Goal: Transaction & Acquisition: Purchase product/service

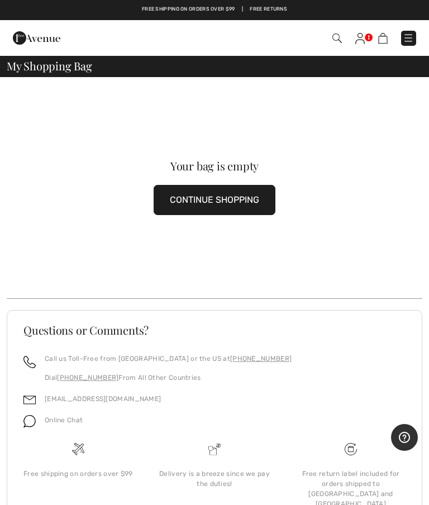
click at [68, 53] on div "Checkout An item has been added to your Shopping Bag. Checkout" at bounding box center [214, 38] width 429 height 36
click at [412, 37] on img at bounding box center [407, 37] width 11 height 11
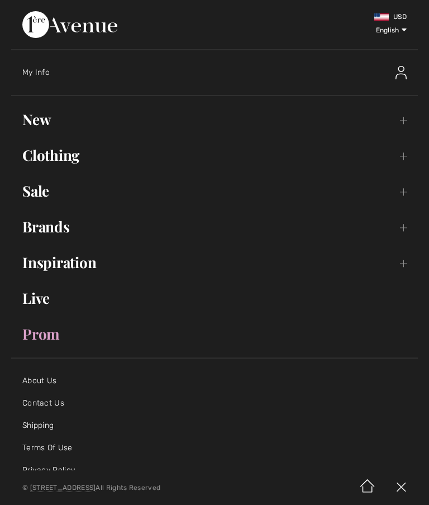
click at [34, 123] on link "New Toggle submenu" at bounding box center [214, 119] width 406 height 25
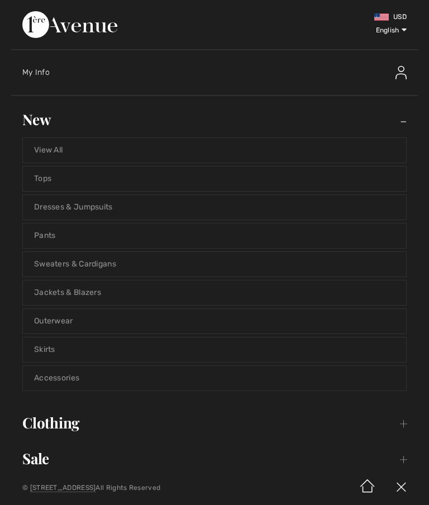
click at [36, 180] on link "Tops" at bounding box center [214, 178] width 383 height 25
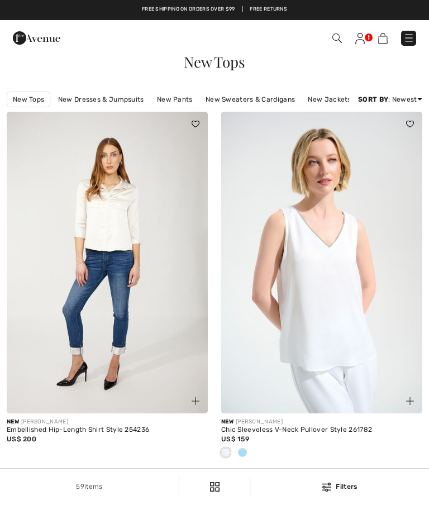
click at [412, 40] on img at bounding box center [408, 37] width 11 height 11
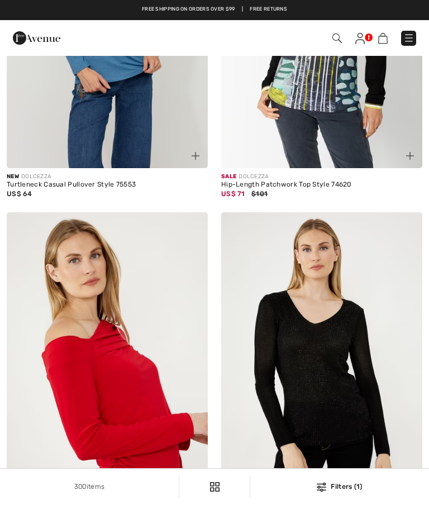
checkbox input "true"
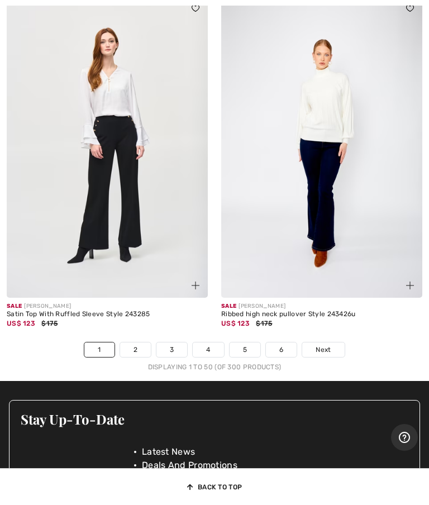
scroll to position [9059, 0]
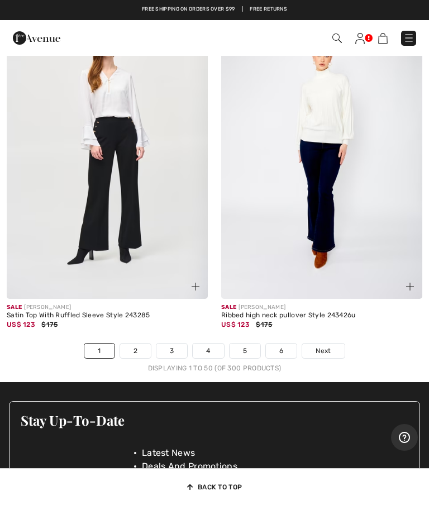
click at [136, 358] on link "2" at bounding box center [135, 350] width 31 height 15
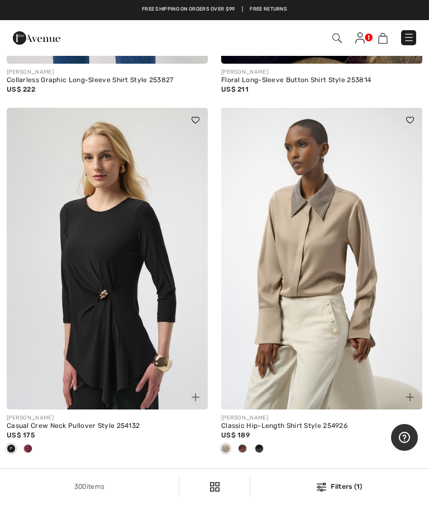
scroll to position [3110, 0]
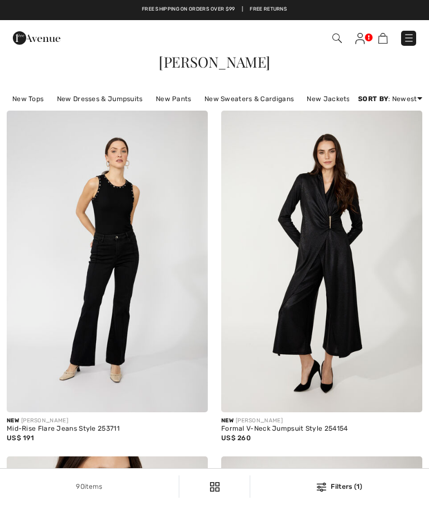
checkbox input "true"
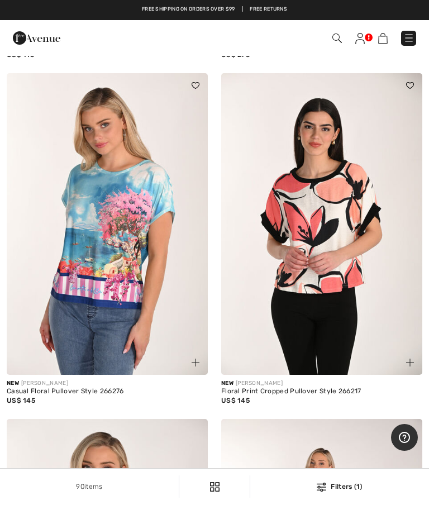
scroll to position [3088, 0]
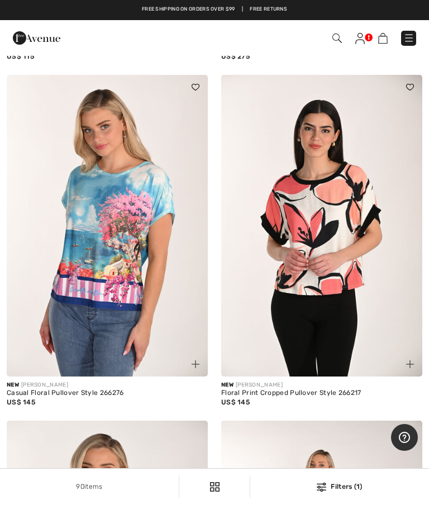
click at [90, 263] on img at bounding box center [107, 225] width 201 height 301
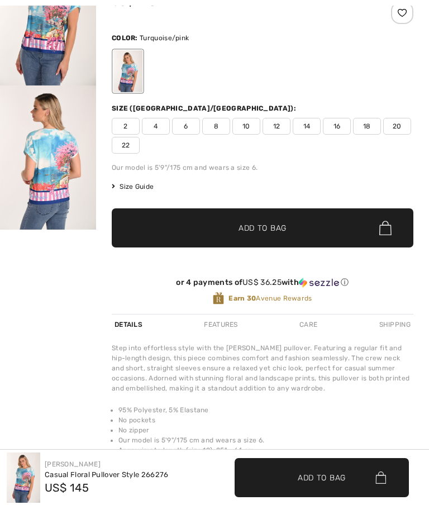
checkbox input "true"
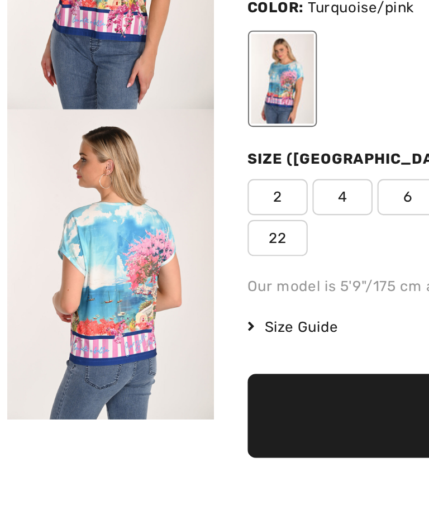
scroll to position [9, 0]
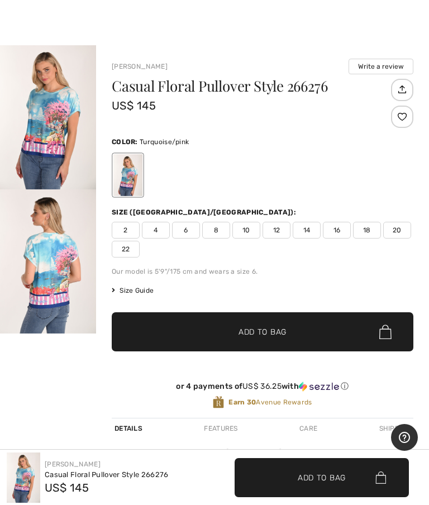
click at [39, 138] on img "1 / 2" at bounding box center [48, 117] width 96 height 144
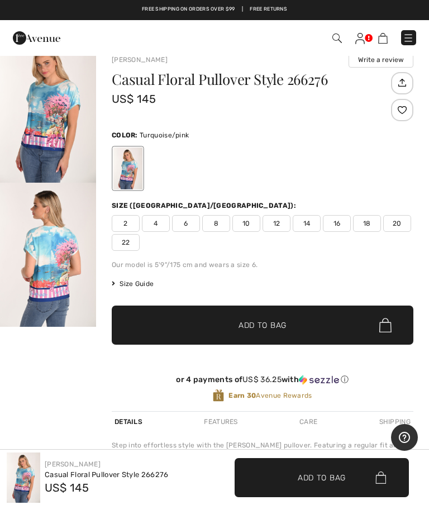
scroll to position [14, 0]
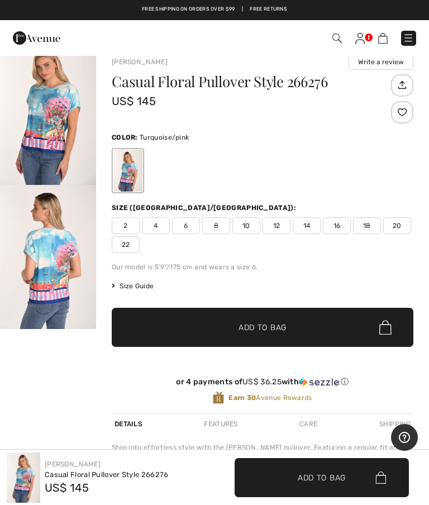
click at [277, 227] on span "12" at bounding box center [276, 225] width 28 height 17
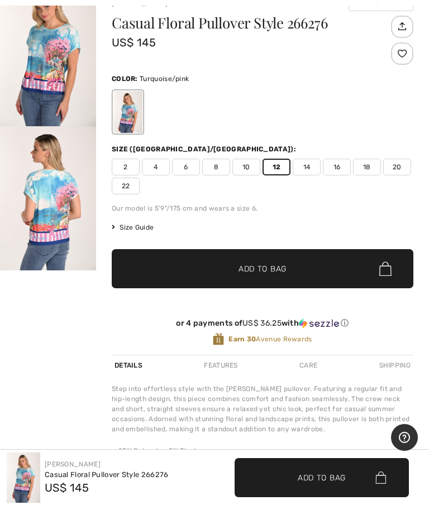
scroll to position [75, 0]
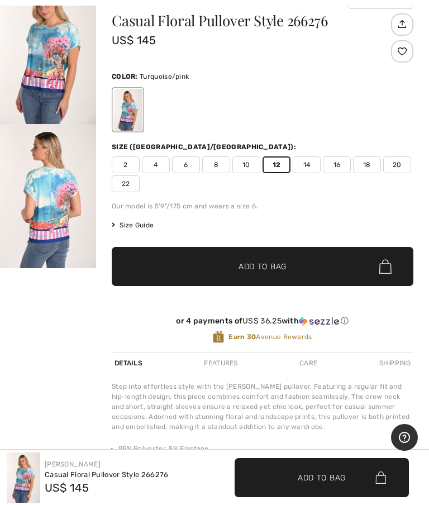
click at [255, 162] on span "10" at bounding box center [246, 164] width 28 height 17
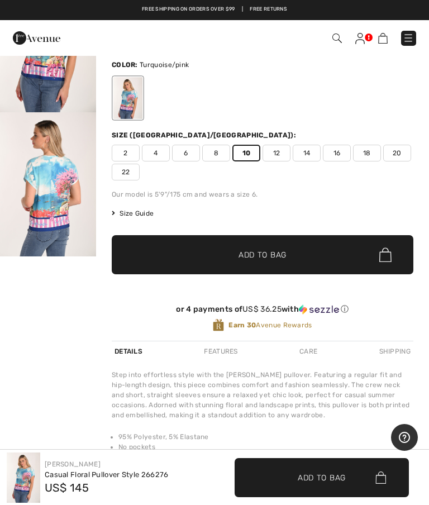
scroll to position [86, 0]
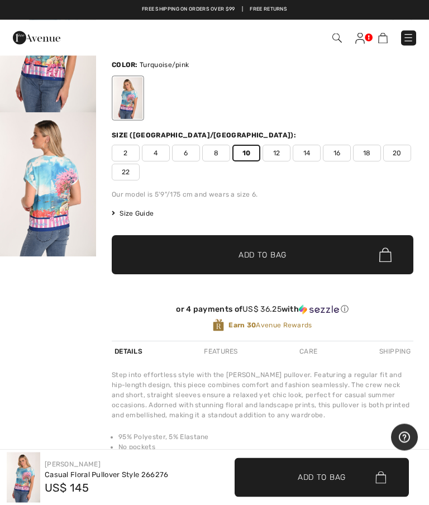
click at [275, 156] on span "12" at bounding box center [276, 153] width 28 height 17
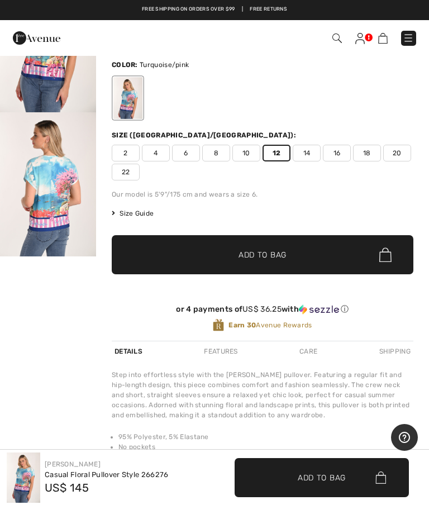
scroll to position [0, 0]
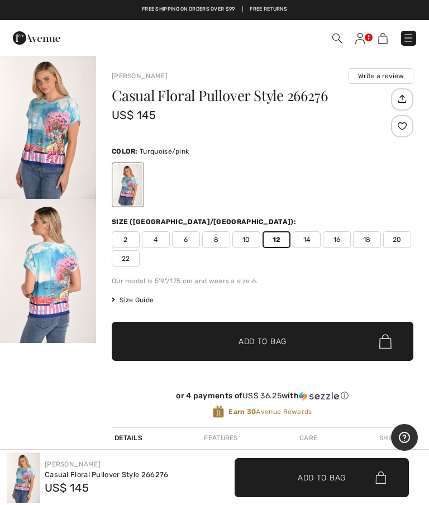
click at [37, 143] on img "1 / 2" at bounding box center [48, 127] width 96 height 144
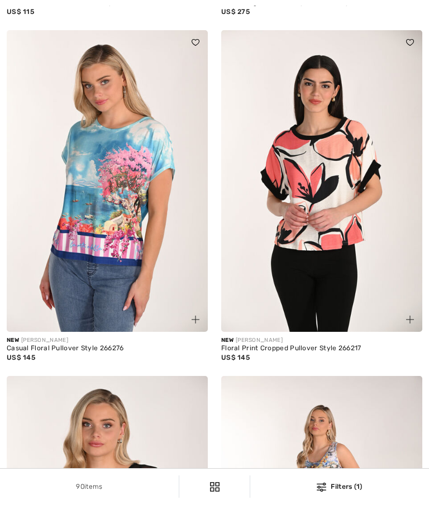
checkbox input "true"
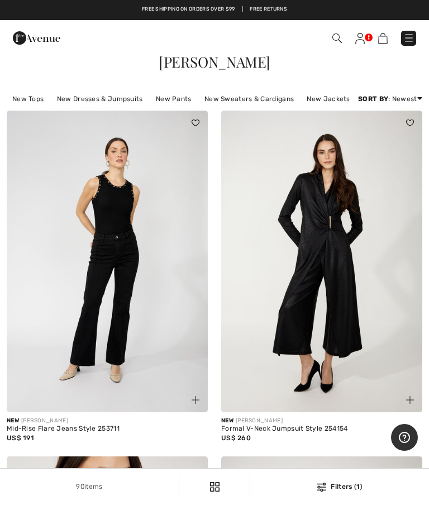
click at [21, 99] on link "New Tops" at bounding box center [28, 99] width 42 height 15
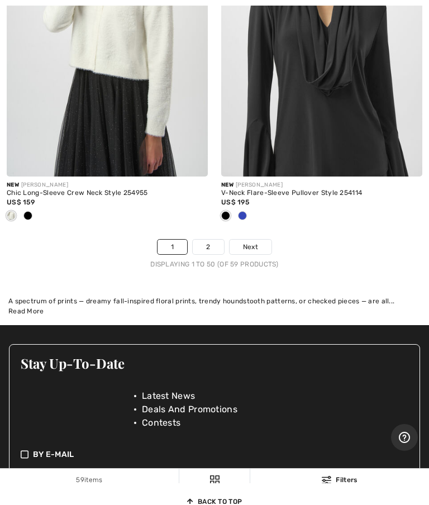
scroll to position [9364, 0]
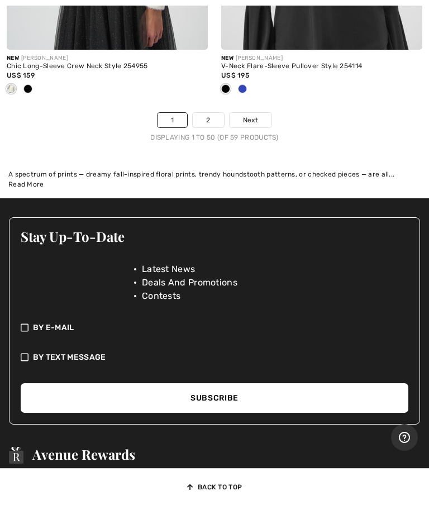
click at [205, 124] on link "2" at bounding box center [208, 120] width 31 height 15
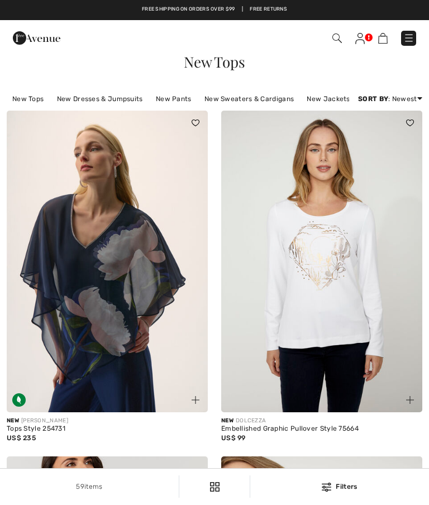
checkbox input "true"
click at [411, 42] on img at bounding box center [408, 37] width 11 height 11
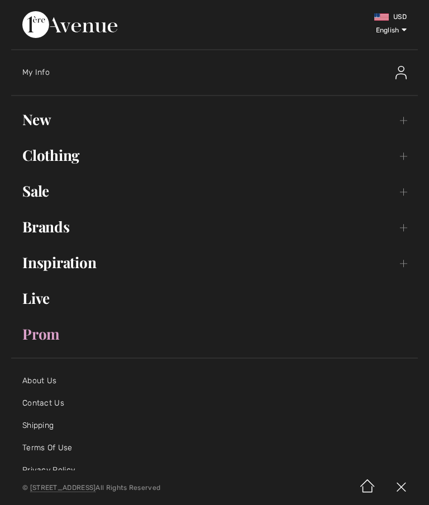
click at [30, 161] on link "Clothing Toggle submenu" at bounding box center [214, 155] width 406 height 25
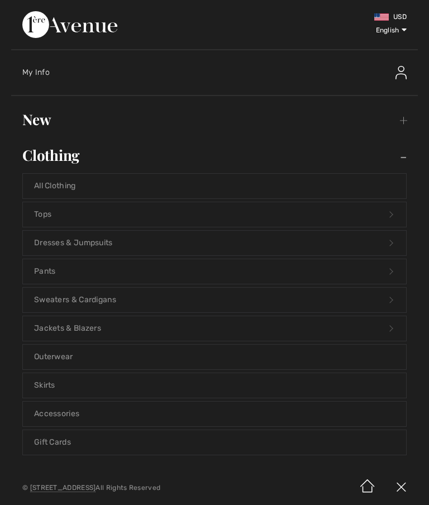
click at [118, 220] on link "Tops Open submenu" at bounding box center [214, 214] width 383 height 25
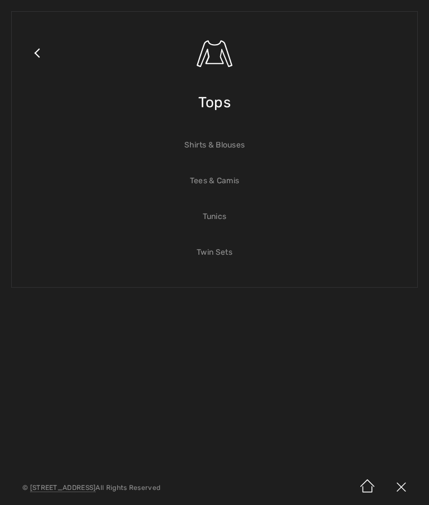
click at [236, 149] on link "Shirts & Blouses" at bounding box center [214, 145] width 383 height 25
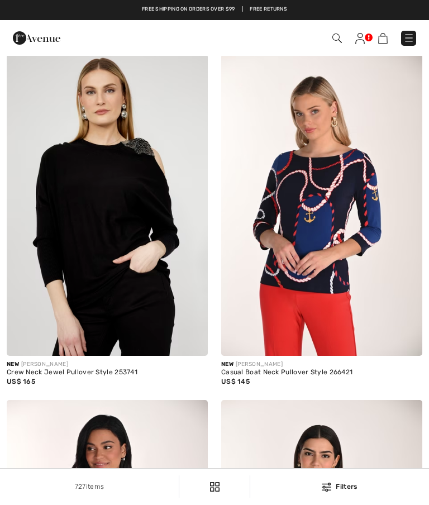
checkbox input "true"
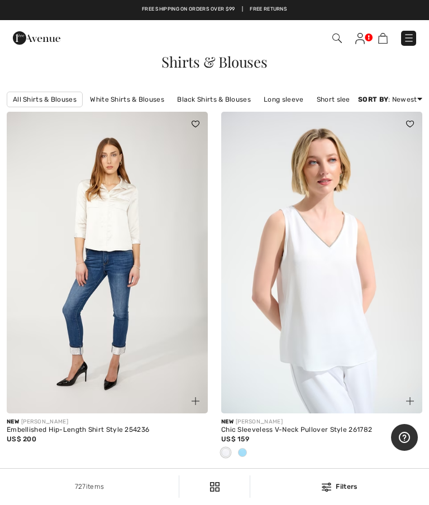
click at [424, 111] on div "Filters 727 items All Shirts & Blouses White Shirts & Blouses Black Shirts & Bl…" at bounding box center [214, 99] width 429 height 25
click at [389, 138] on link "Price: Low to High" at bounding box center [377, 129] width 71 height 17
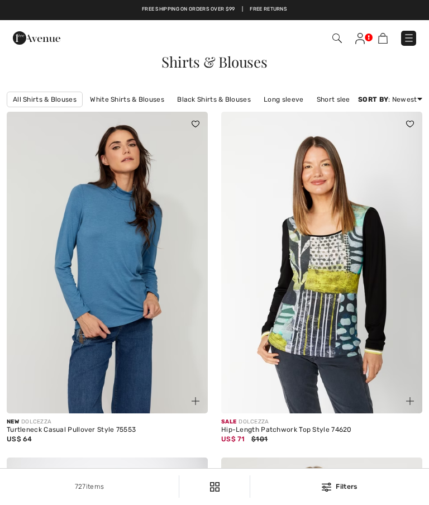
checkbox input "true"
click at [392, 138] on link "Price: Low to High" at bounding box center [377, 129] width 71 height 17
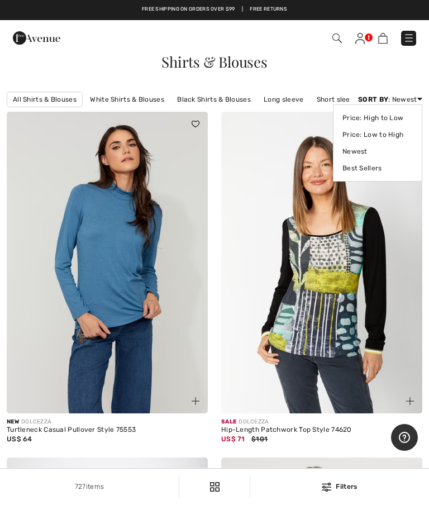
click at [396, 143] on link "Price: Low to High" at bounding box center [377, 134] width 70 height 17
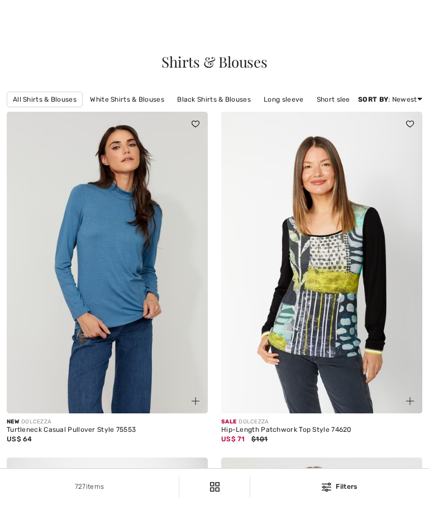
scroll to position [96, 0]
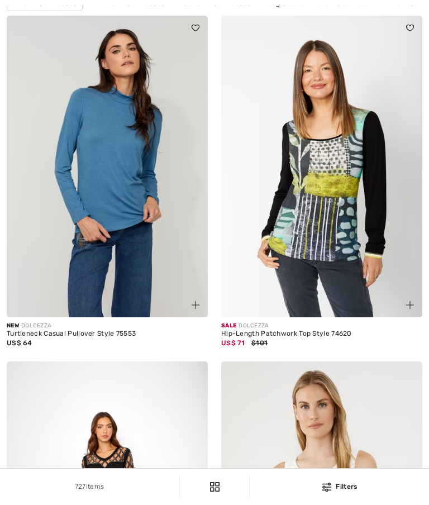
checkbox input "true"
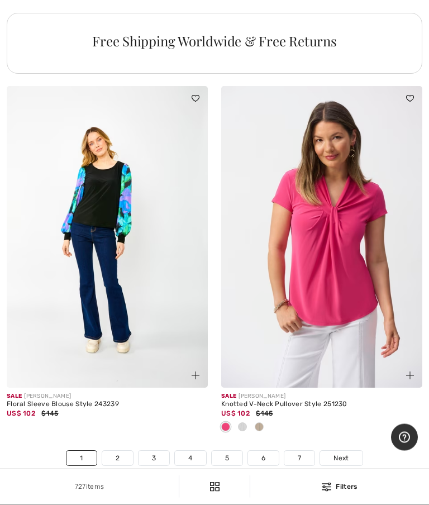
scroll to position [8916, 0]
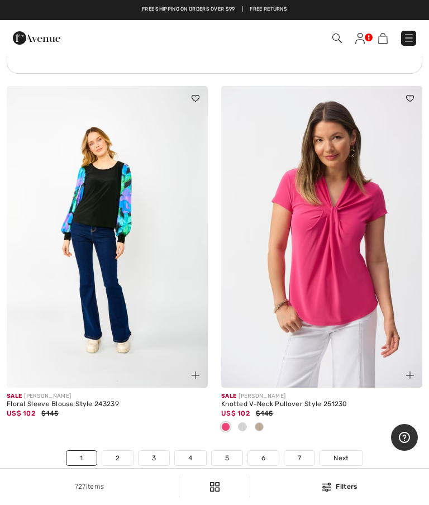
click at [119, 465] on link "2" at bounding box center [117, 457] width 31 height 15
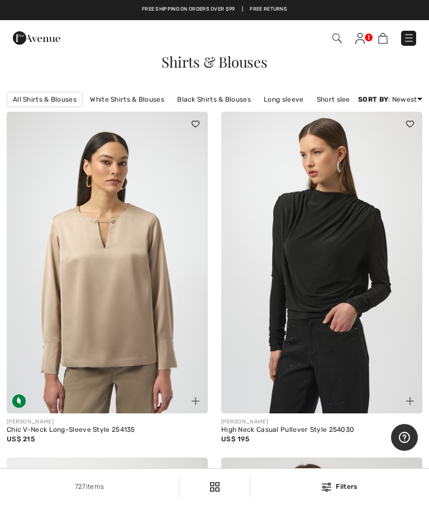
click at [425, 112] on div "Filters 727 items All Shirts & Blouses White Shirts & Blouses Black Shirts & Bl…" at bounding box center [214, 99] width 429 height 25
click at [388, 138] on link "Price: Low to High" at bounding box center [377, 129] width 71 height 17
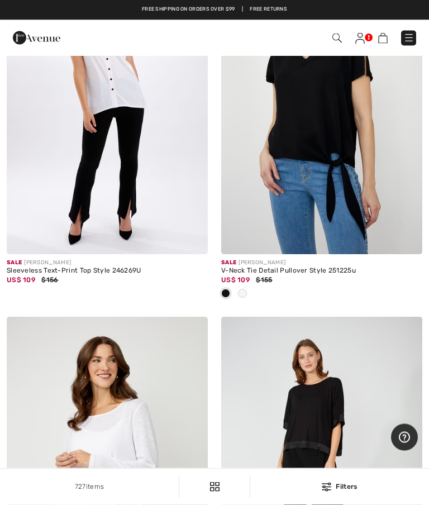
scroll to position [5831, 0]
click at [404, 36] on img at bounding box center [408, 37] width 11 height 11
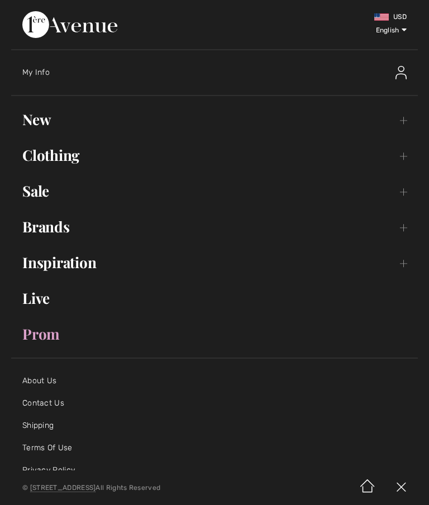
click at [45, 195] on link "Sale Toggle submenu" at bounding box center [214, 191] width 406 height 25
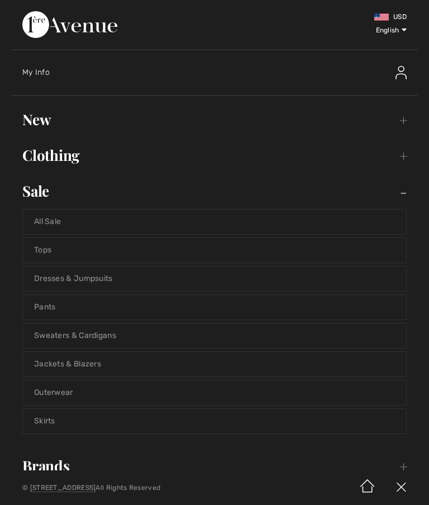
click at [55, 253] on link "Tops" at bounding box center [214, 250] width 383 height 25
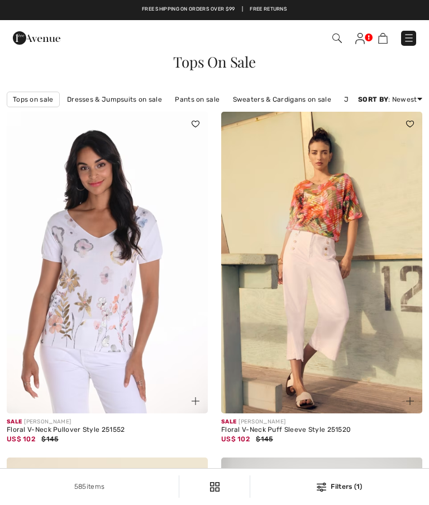
checkbox input "true"
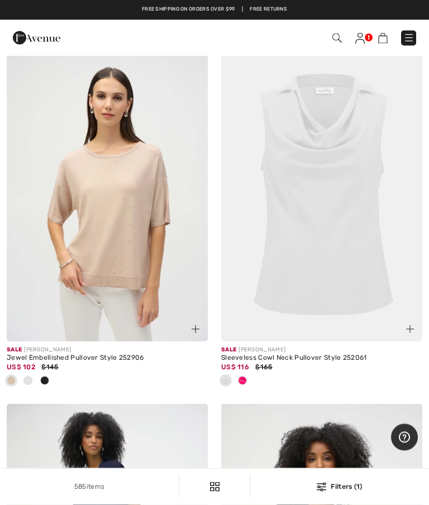
scroll to position [5035, 0]
click at [243, 385] on span at bounding box center [242, 380] width 9 height 9
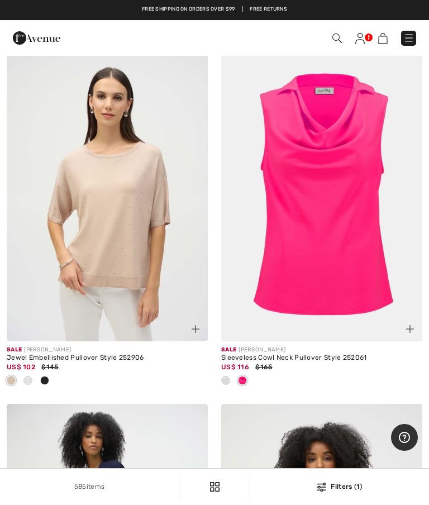
click at [227, 385] on span at bounding box center [225, 380] width 9 height 9
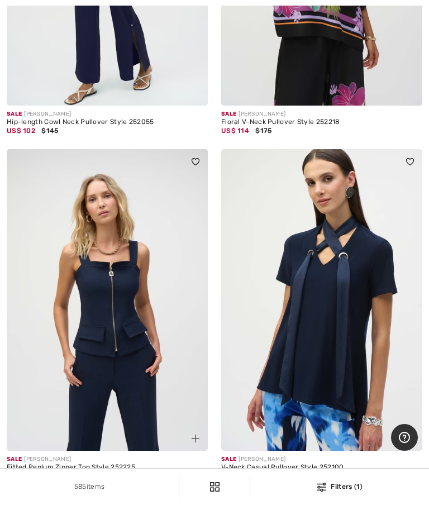
scroll to position [5633, 0]
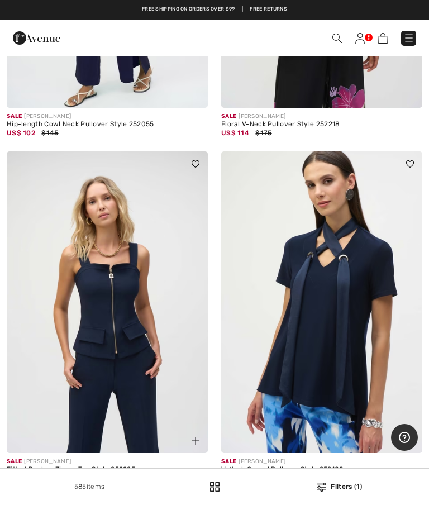
click at [45, 496] on span at bounding box center [44, 491] width 9 height 9
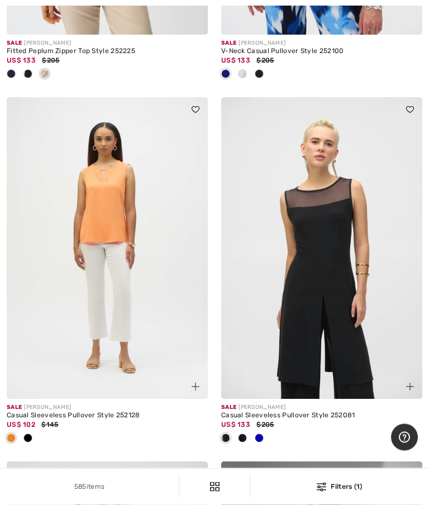
scroll to position [6062, 0]
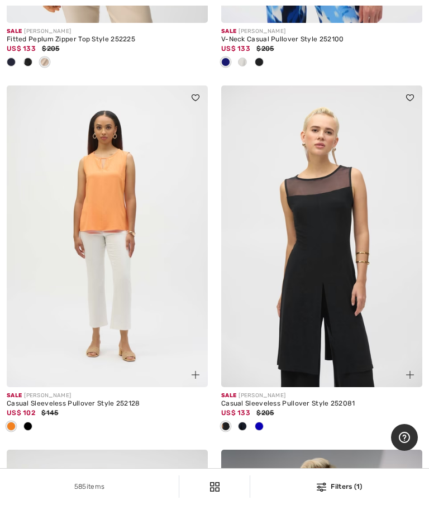
click at [30, 430] on span at bounding box center [27, 425] width 9 height 9
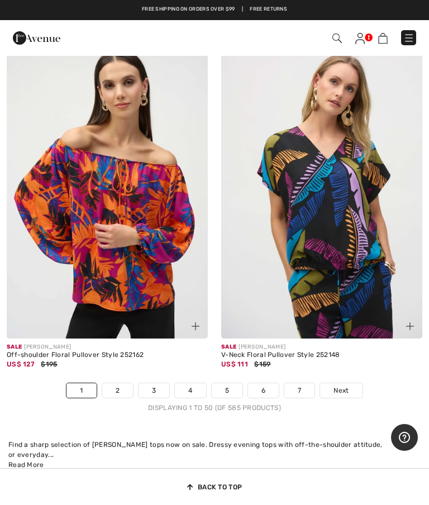
scroll to position [9095, 0]
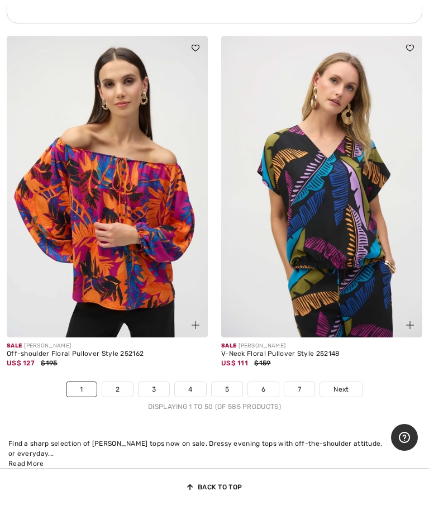
click at [114, 392] on link "2" at bounding box center [117, 389] width 31 height 15
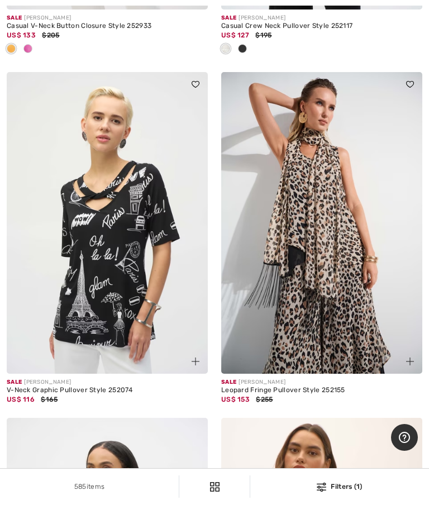
scroll to position [1458, 0]
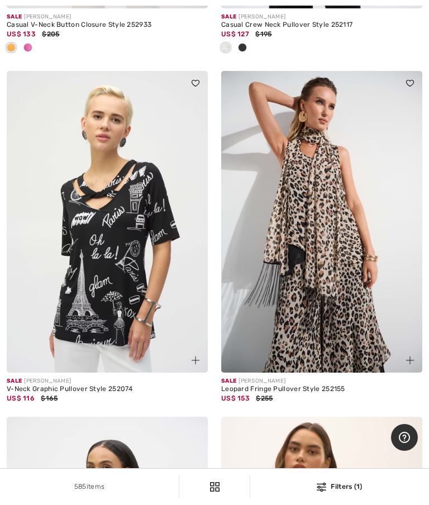
click at [96, 280] on img at bounding box center [107, 221] width 201 height 301
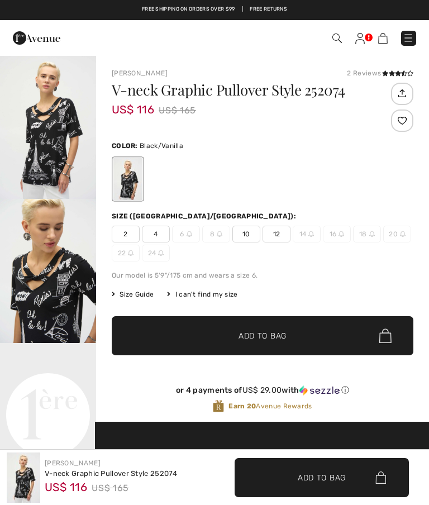
checkbox input "true"
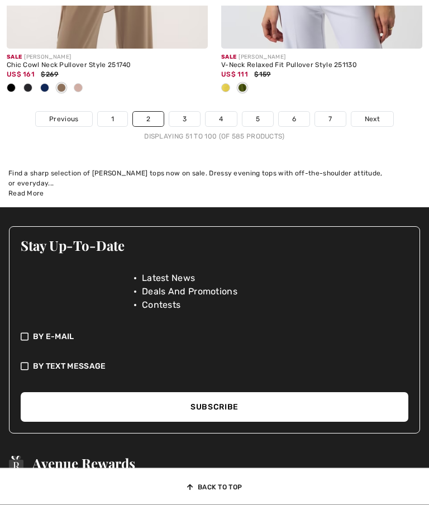
scroll to position [9419, 0]
click at [175, 120] on link "3" at bounding box center [184, 119] width 31 height 15
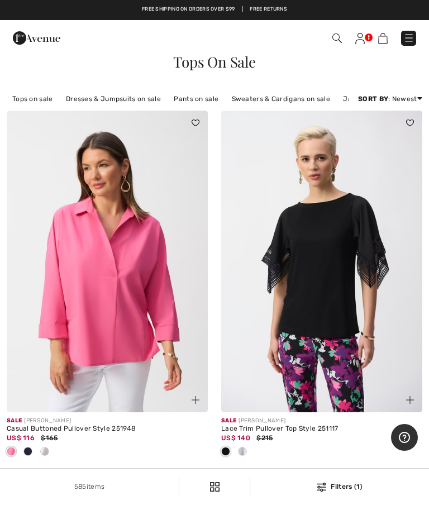
click at [335, 40] on img at bounding box center [336, 37] width 9 height 9
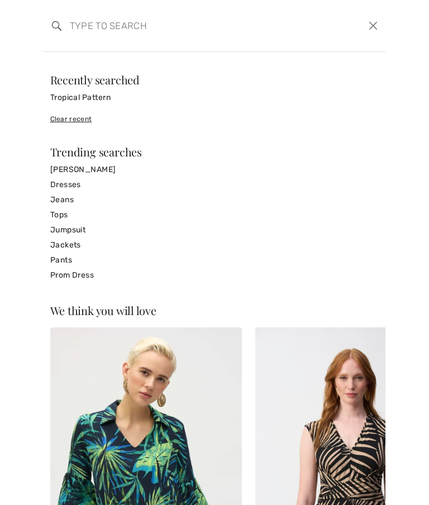
click at [75, 22] on input "search" at bounding box center [178, 25] width 235 height 33
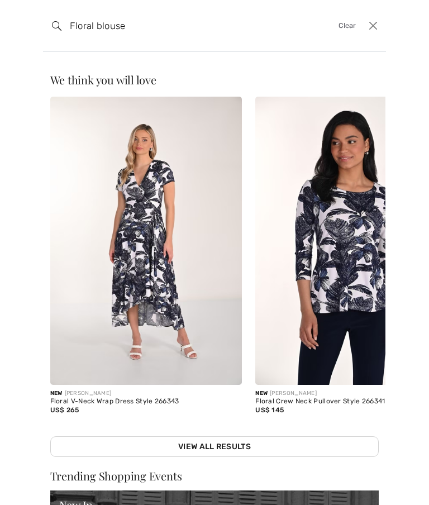
type input "Floral blouse"
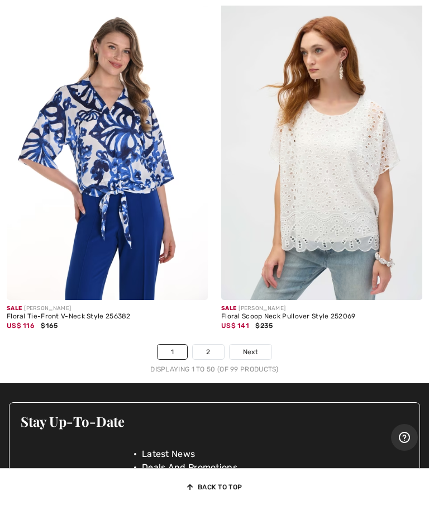
scroll to position [9050, 0]
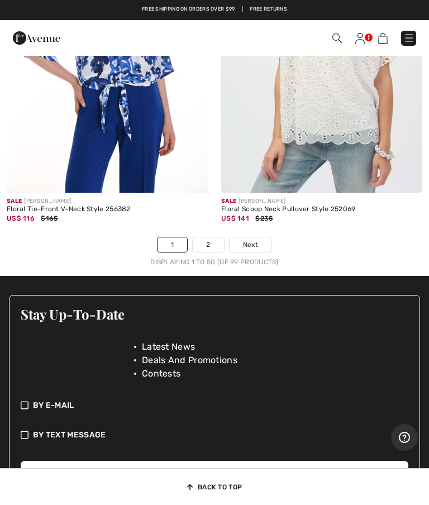
click at [212, 237] on link "2" at bounding box center [208, 244] width 31 height 15
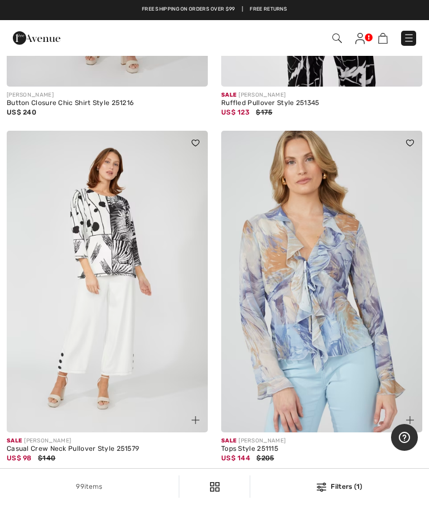
scroll to position [6209, 0]
click at [76, 445] on div "Casual Crew Neck Pullover Style 251579" at bounding box center [107, 449] width 201 height 8
click at [85, 445] on div "Casual Crew Neck Pullover Style 251579" at bounding box center [107, 449] width 201 height 8
click at [90, 445] on div "Casual Crew Neck Pullover Style 251579" at bounding box center [107, 449] width 201 height 8
click at [98, 257] on img at bounding box center [107, 281] width 201 height 301
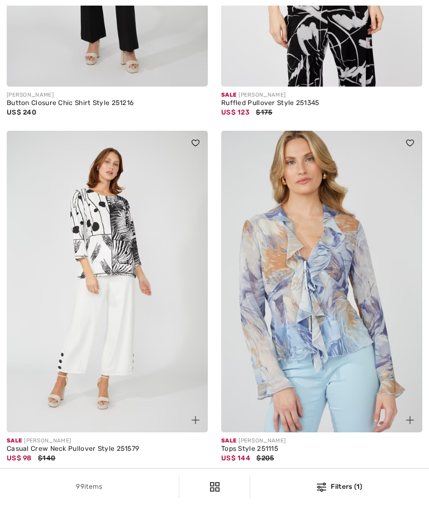
checkbox input "true"
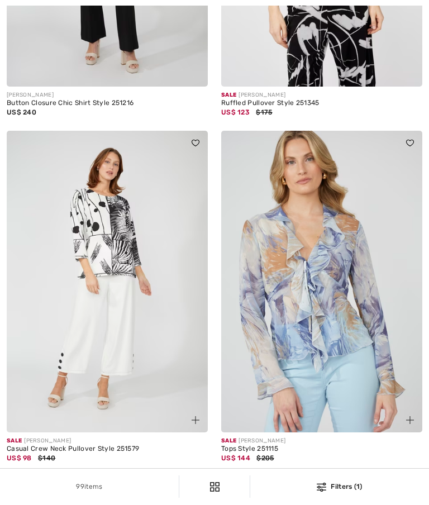
click at [103, 276] on img at bounding box center [107, 281] width 201 height 301
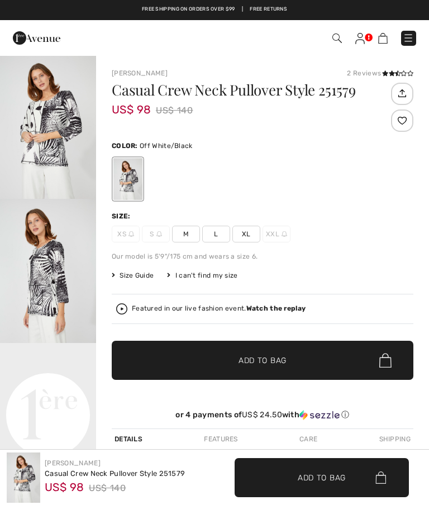
checkbox input "true"
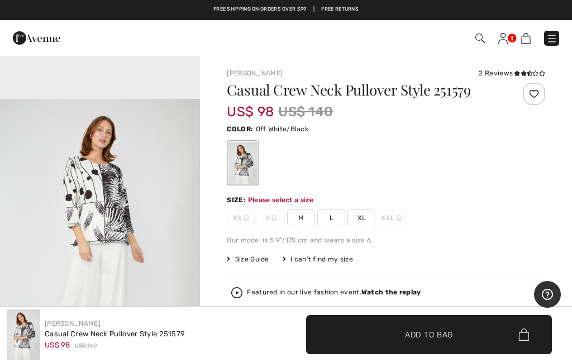
click at [428, 27] on div "Checkout" at bounding box center [403, 38] width 328 height 23
click at [428, 40] on img at bounding box center [551, 38] width 11 height 11
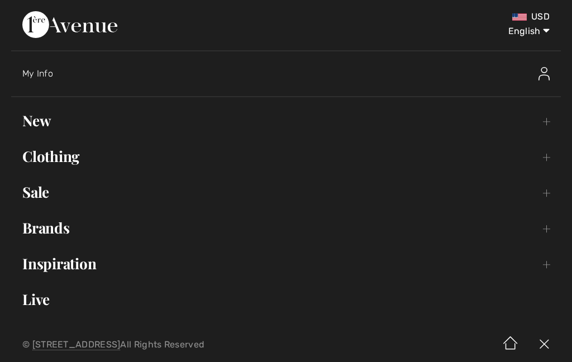
click at [44, 161] on link "Clothing Toggle submenu" at bounding box center [285, 156] width 549 height 25
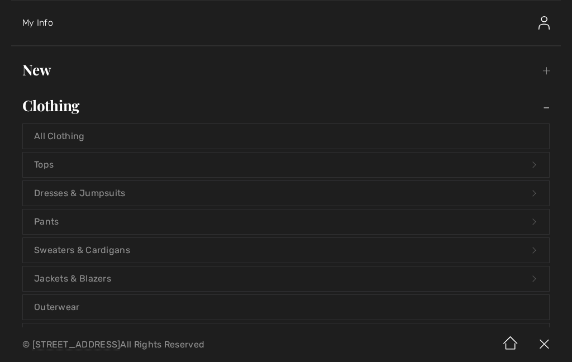
scroll to position [50, 0]
click at [39, 166] on link "Tops Open submenu" at bounding box center [286, 165] width 526 height 25
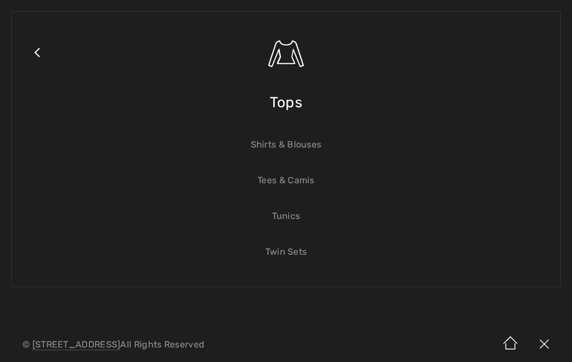
click at [268, 147] on link "Shirts & Blouses" at bounding box center [286, 144] width 526 height 25
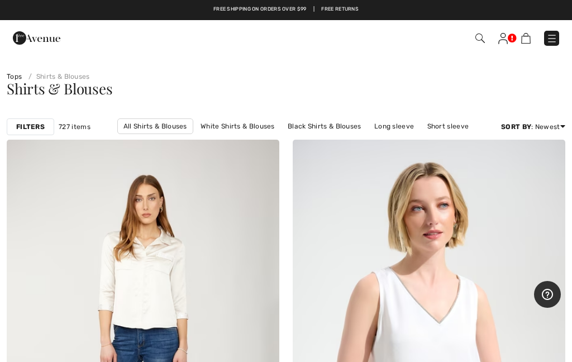
click at [520, 163] on link "Price: Low to High" at bounding box center [520, 156] width 71 height 17
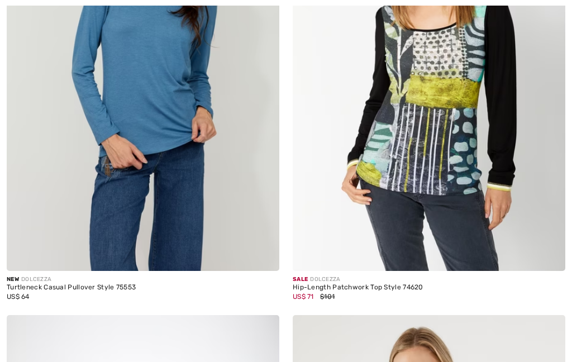
checkbox input "true"
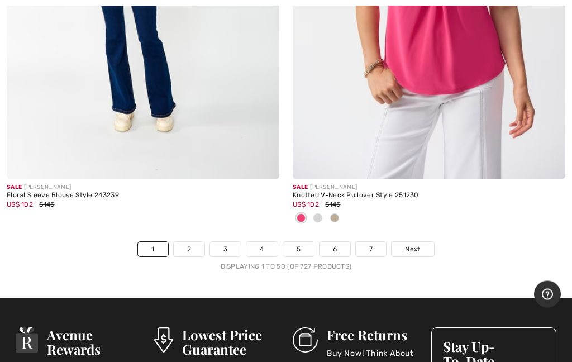
scroll to position [11816, 0]
click at [178, 242] on link "2" at bounding box center [189, 249] width 31 height 15
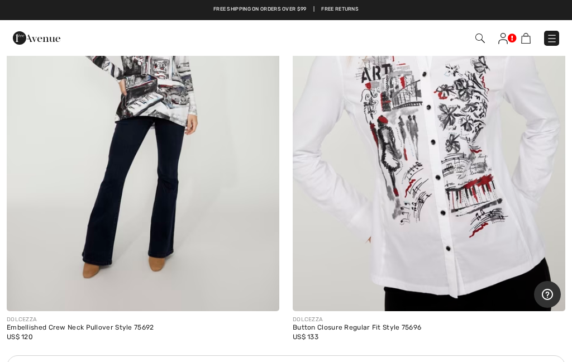
scroll to position [11144, 0]
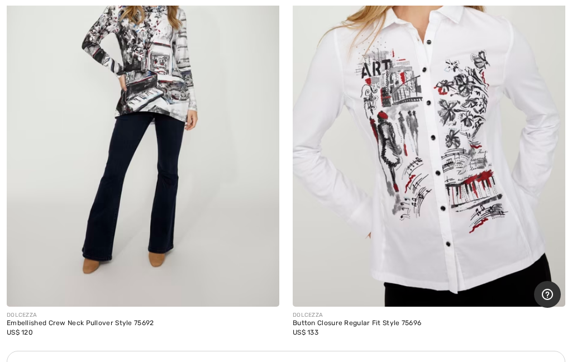
click at [103, 248] on img at bounding box center [143, 102] width 272 height 409
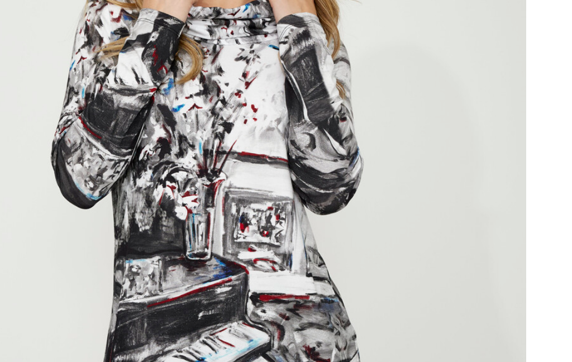
scroll to position [938, 0]
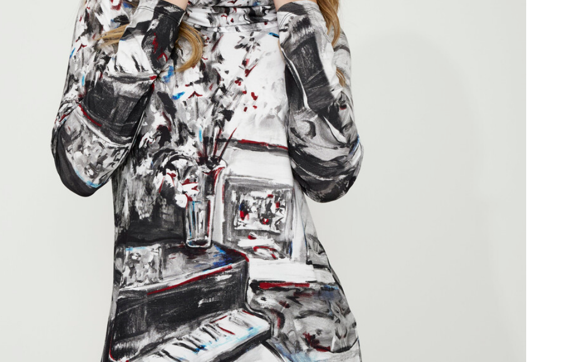
click at [27, 99] on img "3 / 5" at bounding box center [100, 167] width 200 height 300
